Goal: Information Seeking & Learning: Learn about a topic

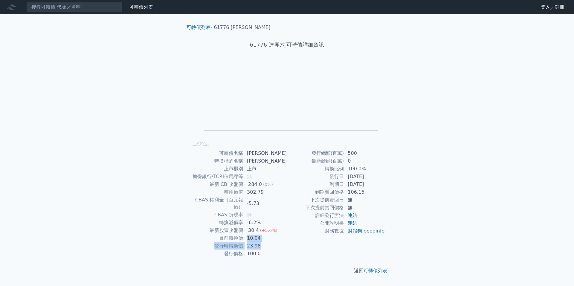
drag, startPoint x: 251, startPoint y: 231, endPoint x: 265, endPoint y: 237, distance: 15.8
click at [265, 237] on tbody "可轉債名稱 [PERSON_NAME] 轉換標的名稱 達麗 上市櫃別 上市 擔保銀行/TCRI信用評等 無 最新 CB 收盤價 284.0 (0%) 轉換價值…" at bounding box center [238, 203] width 98 height 108
click at [265, 242] on td "23.98" at bounding box center [265, 246] width 44 height 8
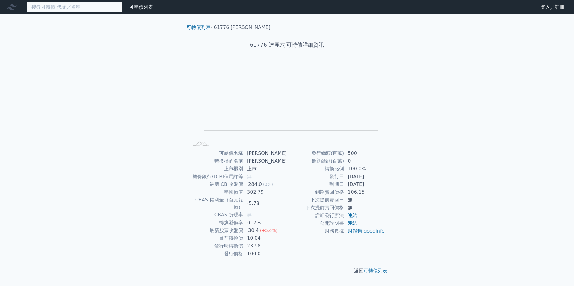
click at [68, 9] on input at bounding box center [74, 7] width 96 height 10
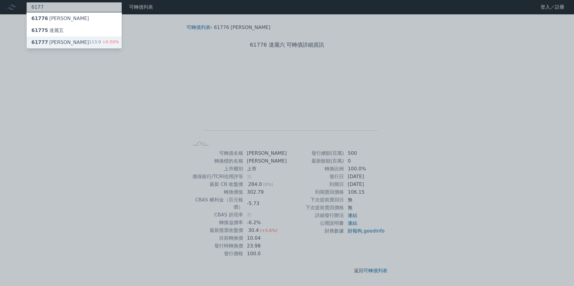
type input "6177"
click at [67, 44] on div "61777 達麗七 113.0 +0.50%" at bounding box center [74, 42] width 95 height 12
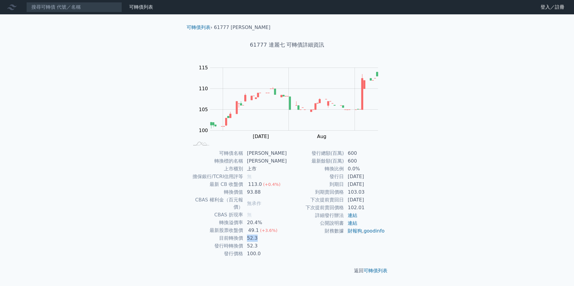
drag, startPoint x: 260, startPoint y: 231, endPoint x: 250, endPoint y: 234, distance: 10.5
click at [250, 234] on td "52.3" at bounding box center [265, 238] width 44 height 8
drag, startPoint x: 252, startPoint y: 239, endPoint x: 248, endPoint y: 242, distance: 5.1
click at [248, 242] on td "52.3" at bounding box center [265, 246] width 44 height 8
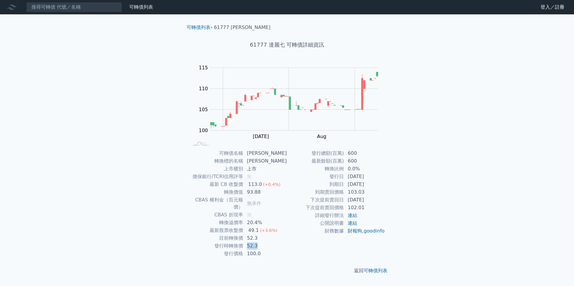
click at [248, 242] on td "52.3" at bounding box center [265, 246] width 44 height 8
click at [241, 244] on tbody "可轉債名稱 [PERSON_NAME] 轉換標的名稱 達麗 上市櫃別 上市 擔保銀行/TCRI信用評等 無 最新 CB 收盤價 113.0 (+0.4%) 轉…" at bounding box center [238, 203] width 98 height 108
click at [241, 250] on td "發行價格" at bounding box center [216, 254] width 54 height 8
drag, startPoint x: 264, startPoint y: 234, endPoint x: 251, endPoint y: 237, distance: 12.9
click at [251, 237] on tbody "可轉債名稱 [PERSON_NAME] 轉換標的名稱 達麗 上市櫃別 上市 擔保銀行/TCRI信用評等 無 最新 CB 收盤價 113.0 (+0.4%) 轉…" at bounding box center [238, 203] width 98 height 108
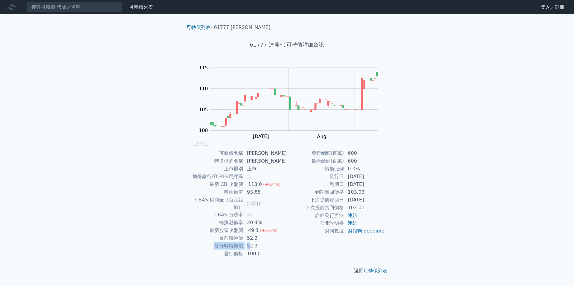
click at [251, 242] on td "52.3" at bounding box center [265, 246] width 44 height 8
drag, startPoint x: 263, startPoint y: 236, endPoint x: 253, endPoint y: 239, distance: 10.2
click at [253, 242] on td "52.3" at bounding box center [265, 246] width 44 height 8
